Goal: Find specific page/section

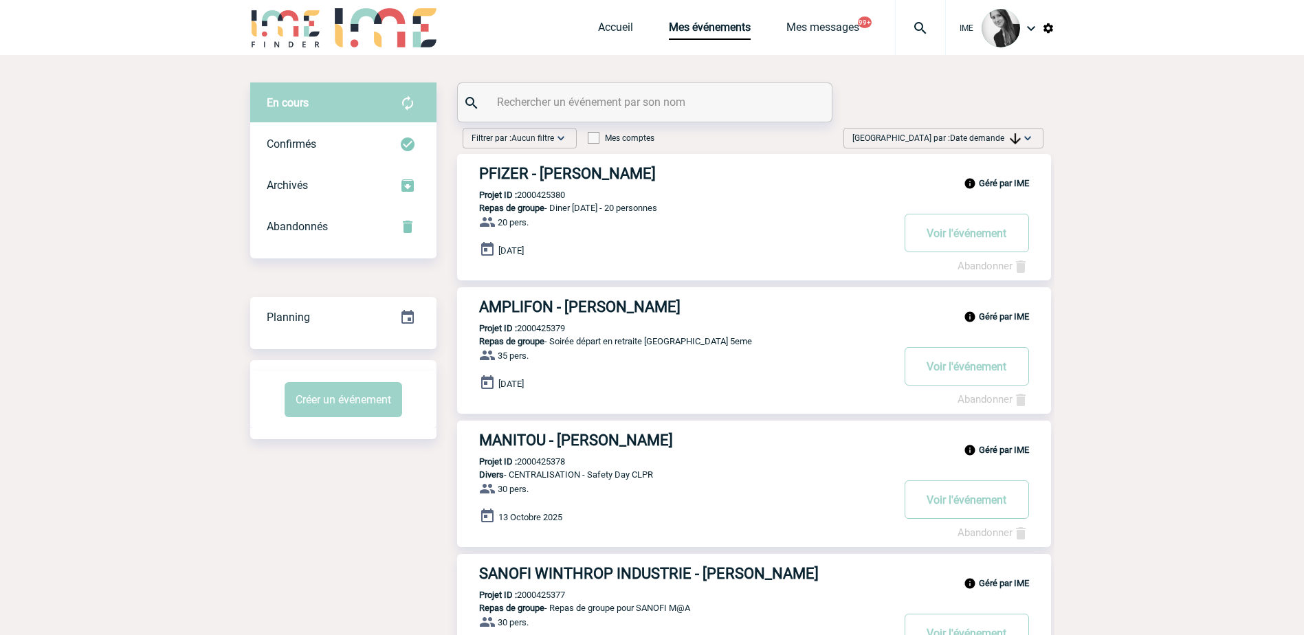
click at [987, 140] on span "Date demande" at bounding box center [985, 138] width 71 height 10
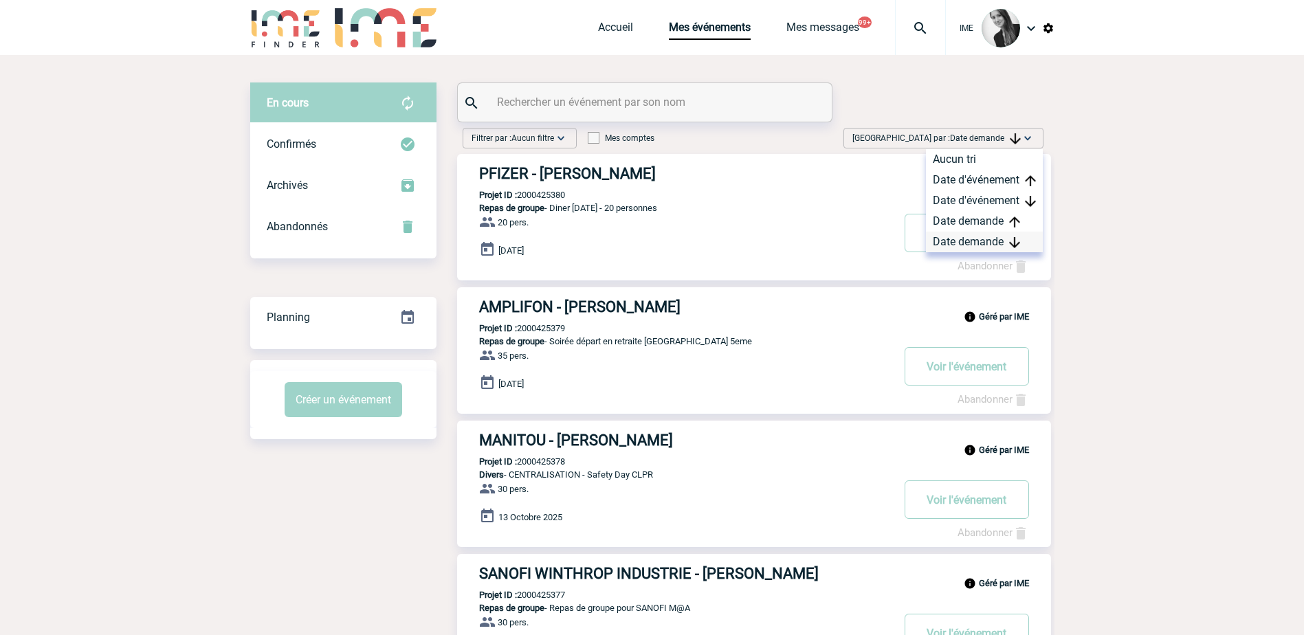
click at [968, 248] on div "Date demande" at bounding box center [984, 242] width 117 height 21
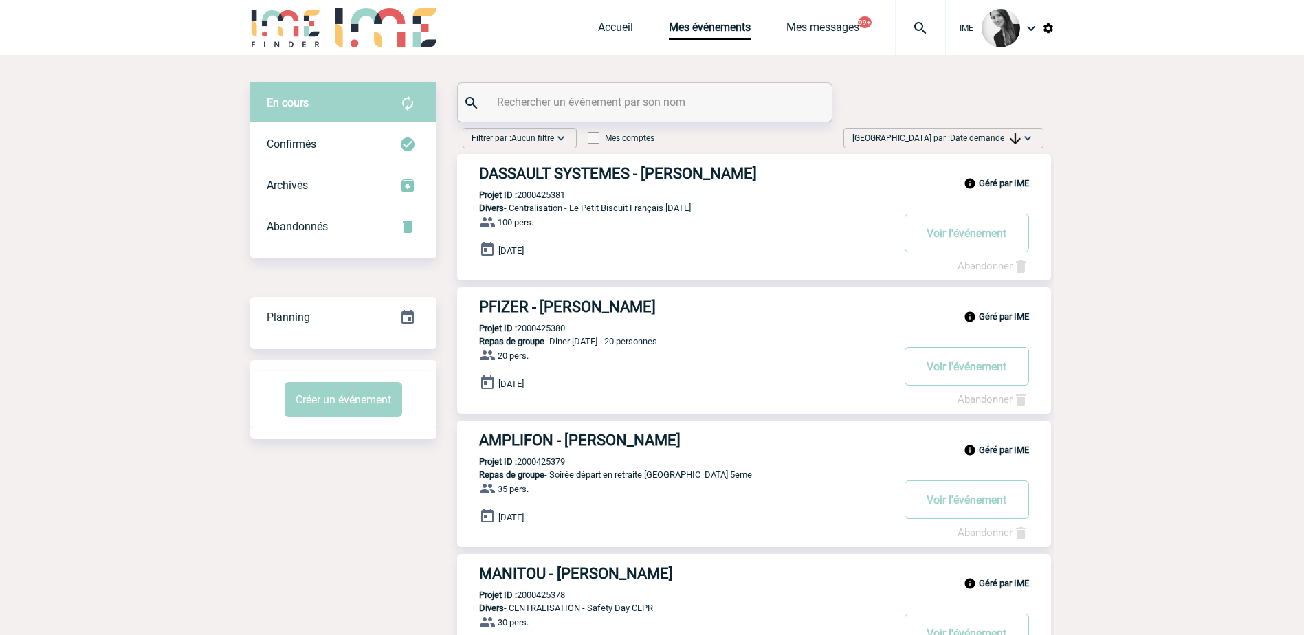
click at [1002, 140] on span "Date demande" at bounding box center [985, 138] width 71 height 10
drag, startPoint x: 976, startPoint y: 244, endPoint x: 1019, endPoint y: 204, distance: 58.4
click at [976, 243] on div "Date demande" at bounding box center [984, 242] width 117 height 21
click at [980, 142] on span "Date demande" at bounding box center [985, 138] width 71 height 10
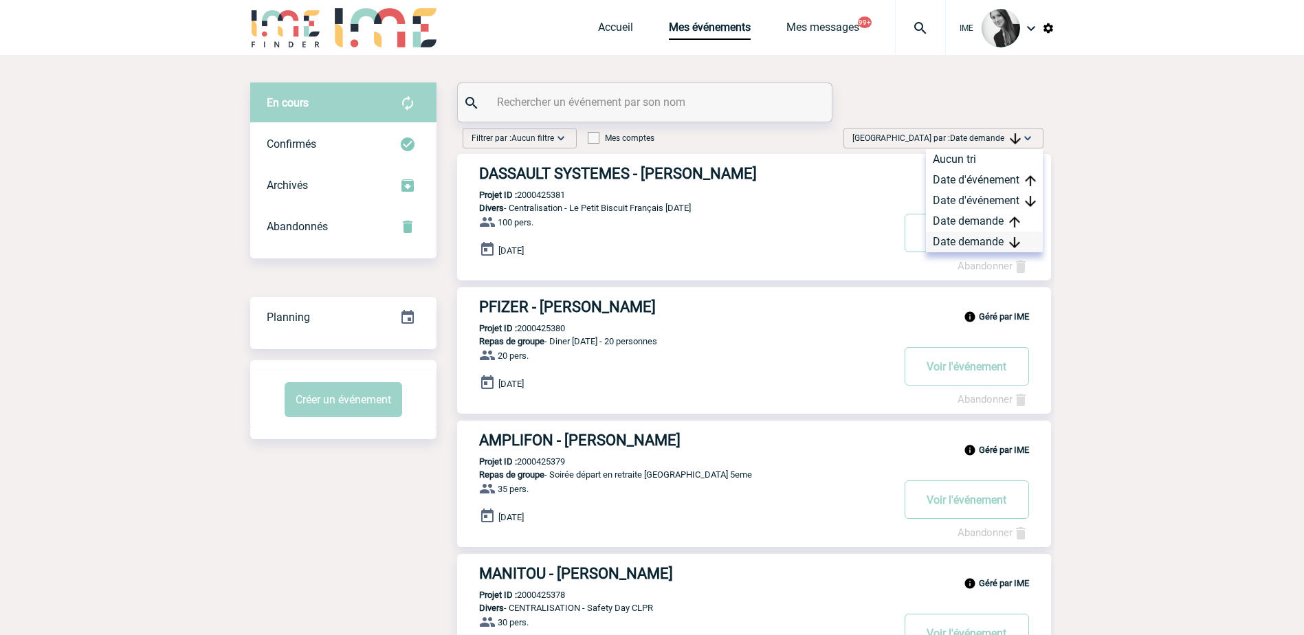
click at [980, 240] on div "Date demande" at bounding box center [984, 242] width 117 height 21
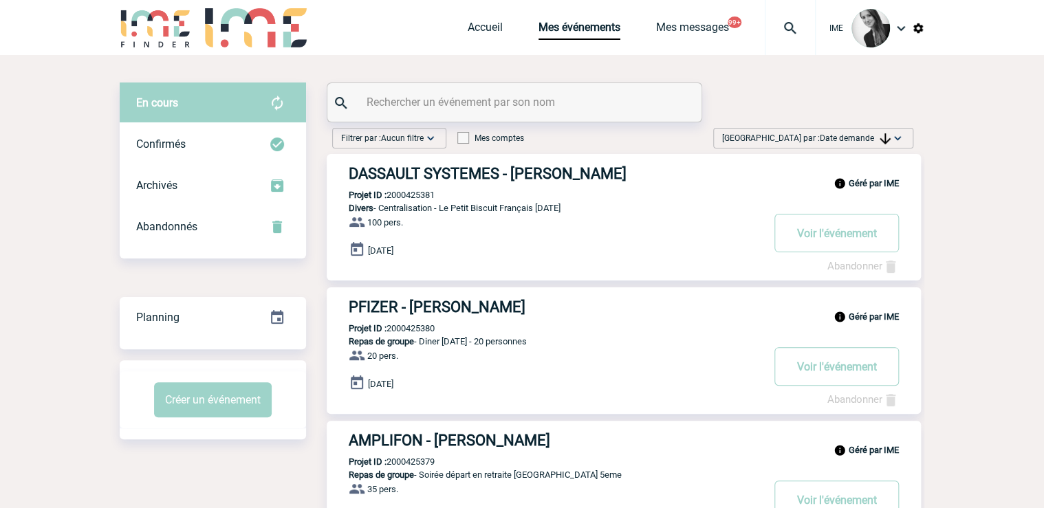
click at [885, 140] on img at bounding box center [884, 138] width 11 height 11
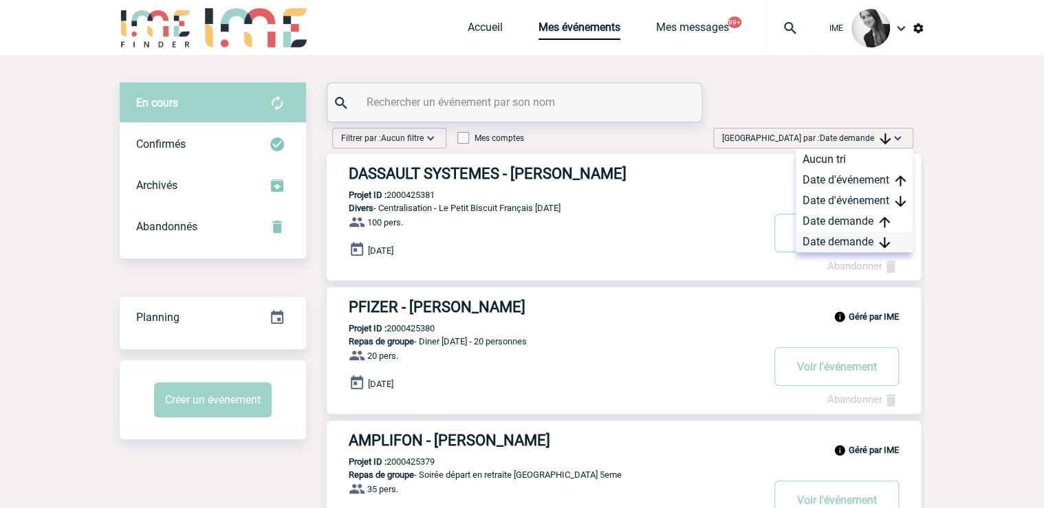
click at [835, 237] on div "Date demande" at bounding box center [853, 242] width 117 height 21
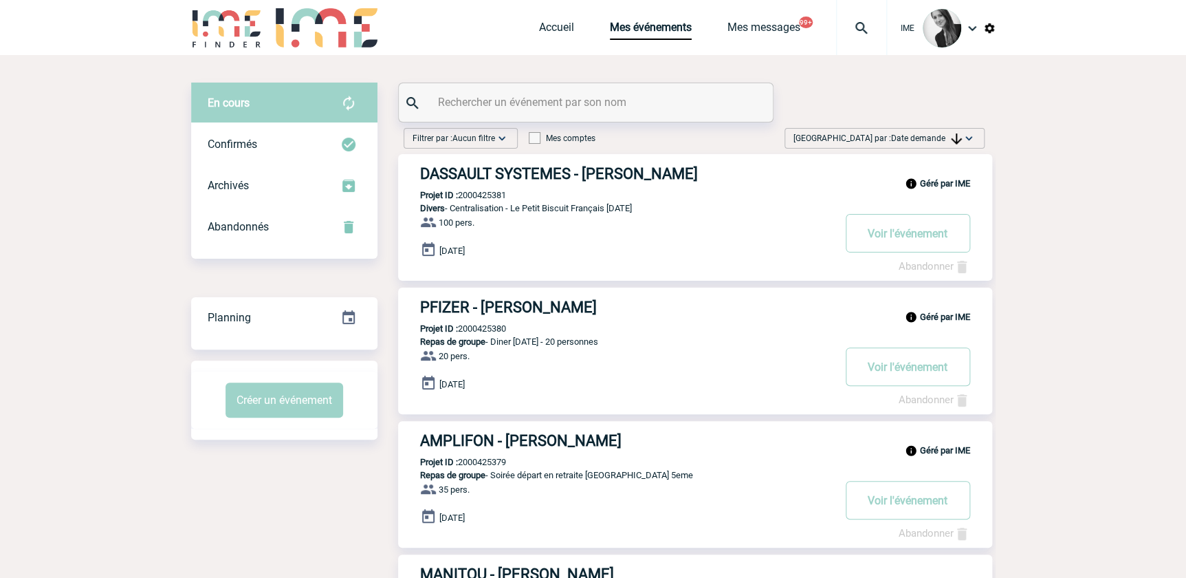
drag, startPoint x: 948, startPoint y: 138, endPoint x: 942, endPoint y: 220, distance: 82.1
click at [949, 138] on span "Date demande" at bounding box center [926, 138] width 71 height 10
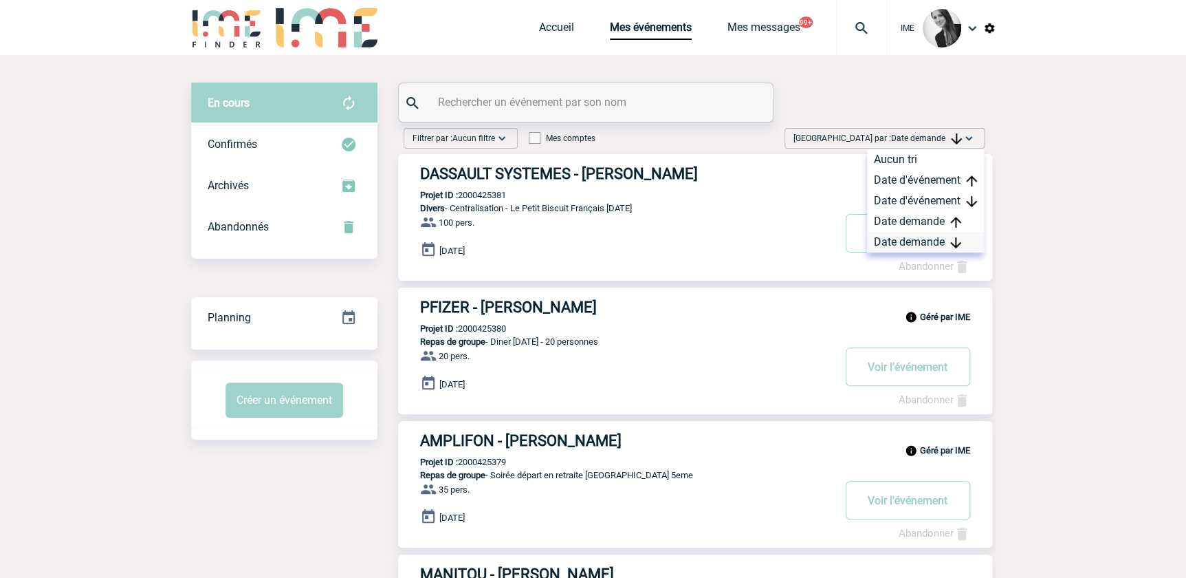
click at [926, 239] on div "Date demande" at bounding box center [925, 242] width 117 height 21
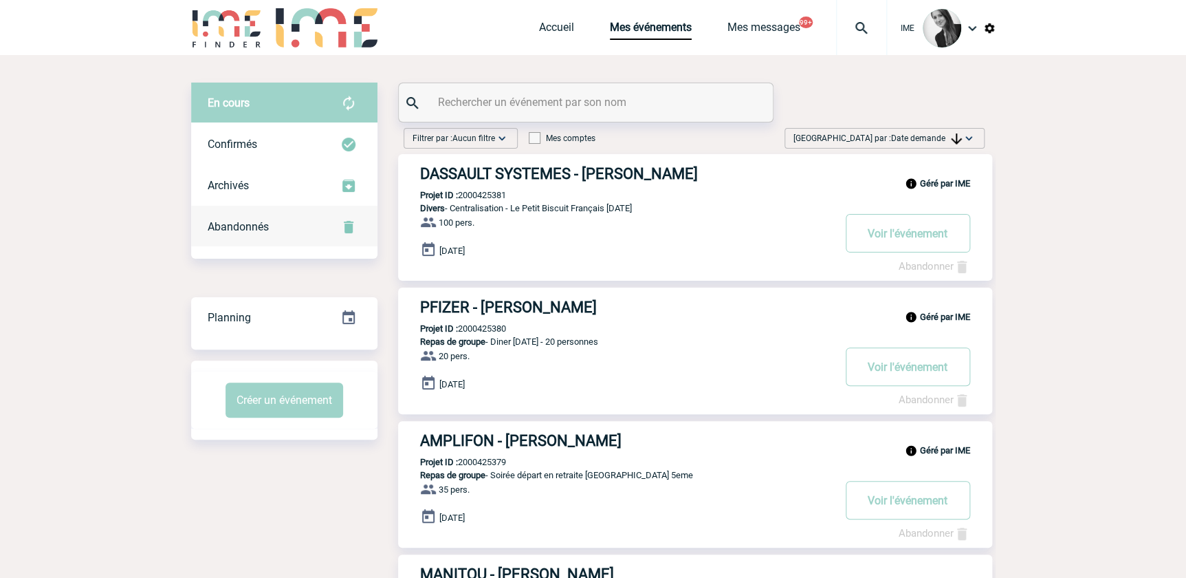
click at [272, 215] on div "Abandonnés" at bounding box center [284, 226] width 186 height 41
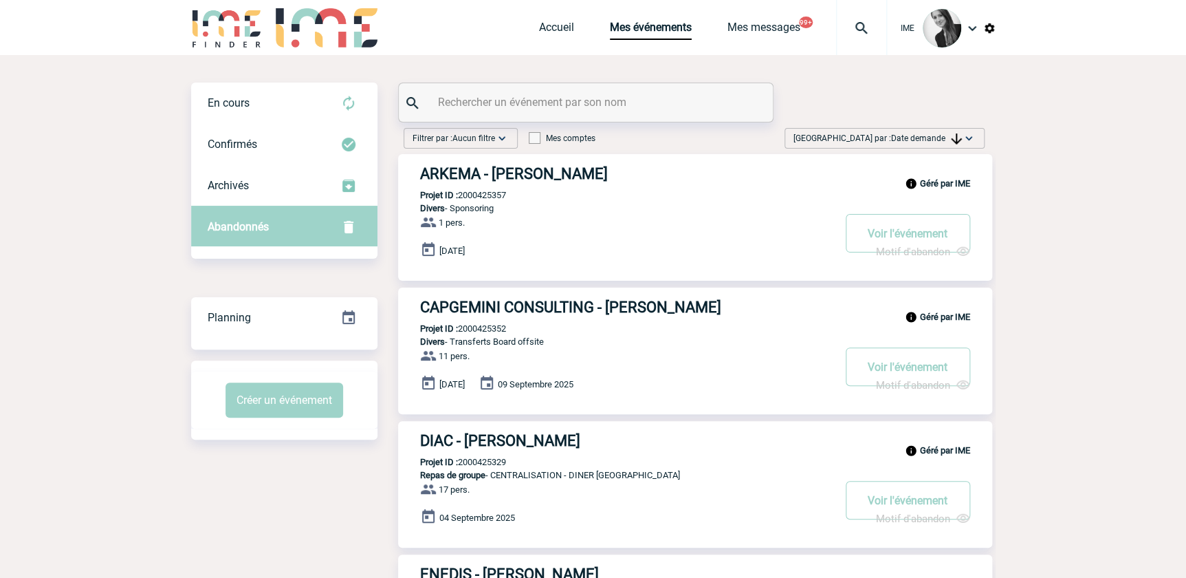
click at [946, 141] on span "Date demande" at bounding box center [926, 138] width 71 height 10
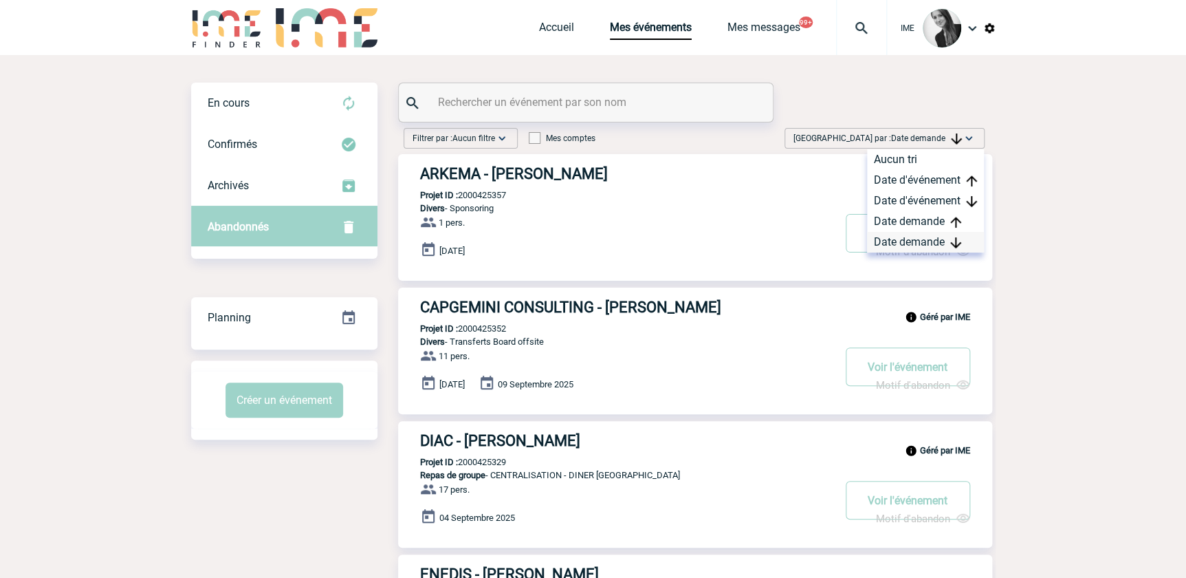
click at [912, 240] on div "Date demande" at bounding box center [925, 242] width 117 height 21
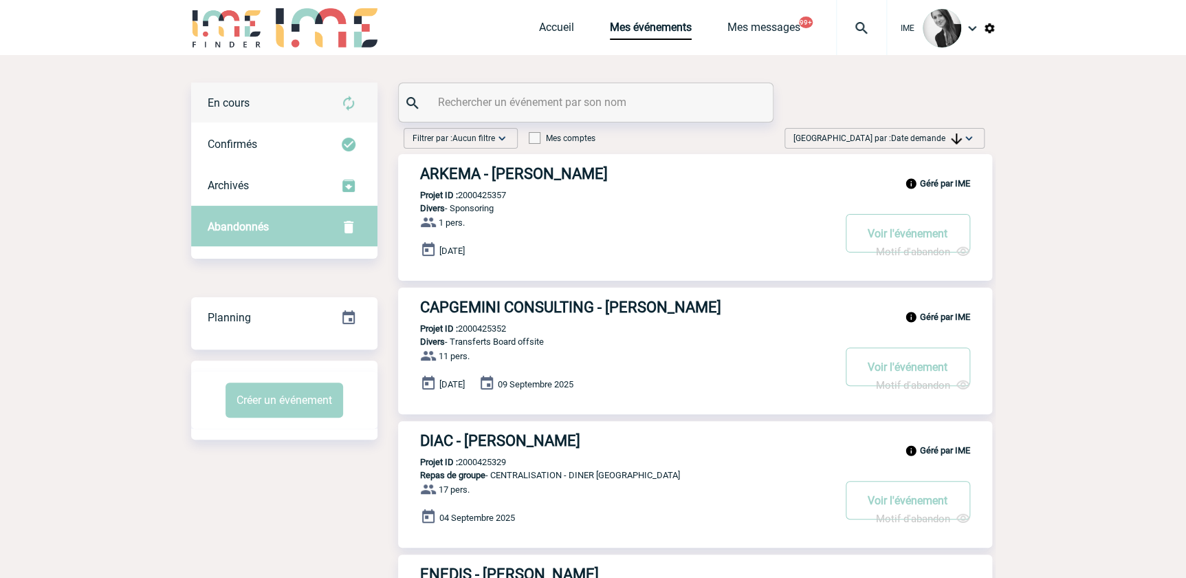
click at [267, 88] on div "En cours" at bounding box center [284, 103] width 186 height 41
